Goal: Find specific page/section: Find specific page/section

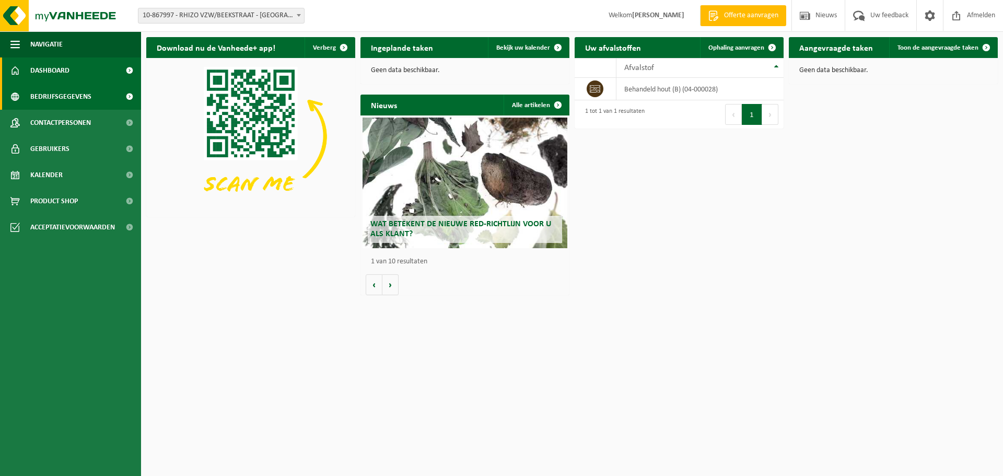
click at [85, 103] on span "Bedrijfsgegevens" at bounding box center [60, 97] width 61 height 26
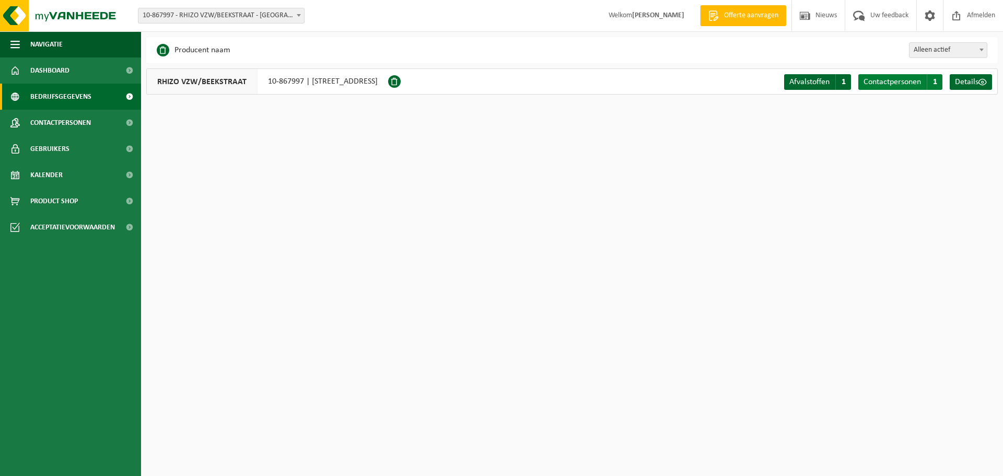
click at [863, 81] on span "Contactpersonen" at bounding box center [891, 82] width 57 height 8
